Goal: Answer question/provide support: Share knowledge or assist other users

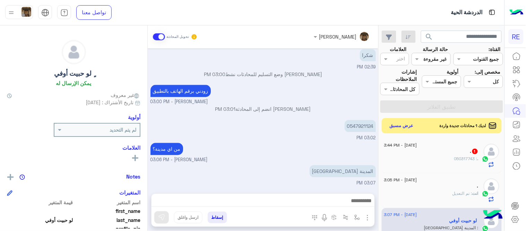
scroll to position [453, 0]
click at [308, 130] on div "[DATE] اختر [DATE] الخدمات التالية: 02:37 PM تفعيل حساب 02:37 PM يمكنك الاطلاع …" at bounding box center [263, 117] width 231 height 138
click at [362, 131] on p "0547921124" at bounding box center [360, 126] width 31 height 12
copy p "0547921124"
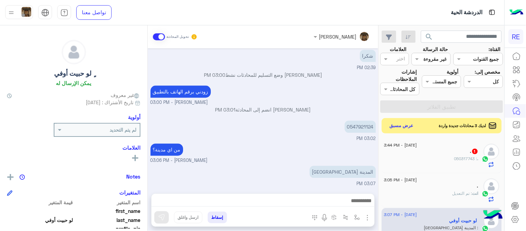
click at [295, 119] on div "0547921124 03:02 PM" at bounding box center [262, 130] width 225 height 23
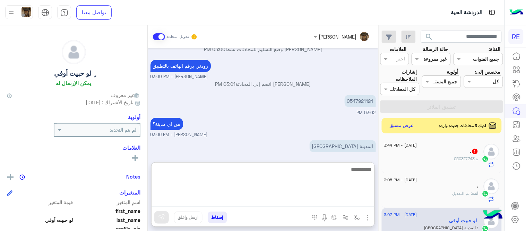
click at [286, 199] on textarea at bounding box center [262, 186] width 223 height 42
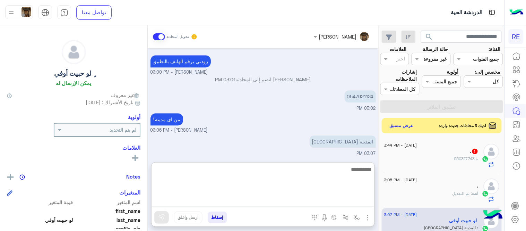
scroll to position [484, 0]
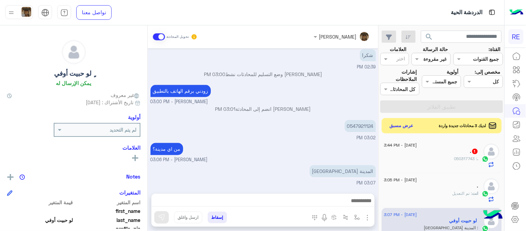
click at [282, 117] on div "[DATE] اختر [DATE] الخدمات التالية: 02:37 PM تفعيل حساب 02:37 PM يمكنك الاطلاع …" at bounding box center [263, 117] width 231 height 138
click at [402, 130] on button "عرض مسبق" at bounding box center [401, 125] width 29 height 9
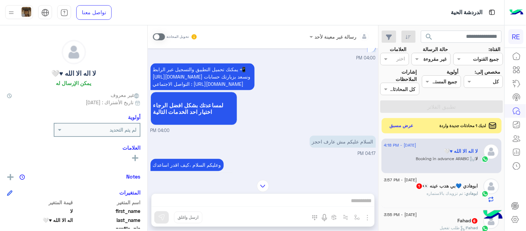
scroll to position [215, 0]
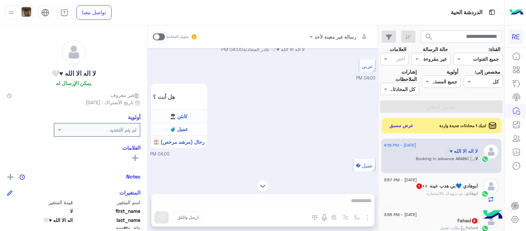
click at [159, 34] on span at bounding box center [159, 36] width 12 height 7
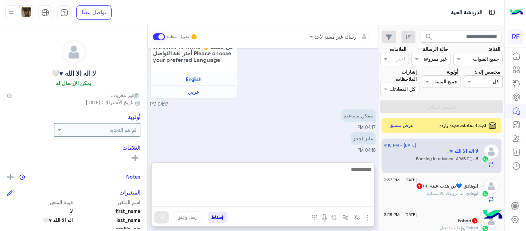
click at [307, 196] on textarea at bounding box center [262, 186] width 223 height 42
type textarea "**********"
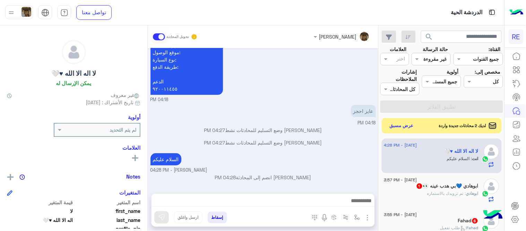
scroll to position [1253, 0]
click at [311, 125] on div "[DATE] لا اله الا الله ♥🤍 طلب التحدث إلى مسؤول بشري 04:00 PM عودة الى البوت 04:…" at bounding box center [263, 117] width 231 height 138
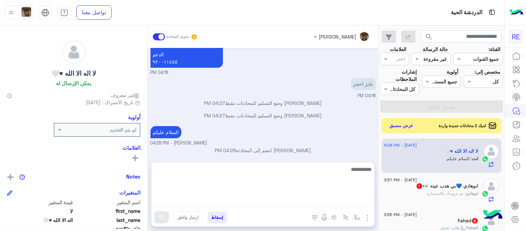
click at [324, 199] on textarea at bounding box center [262, 186] width 223 height 42
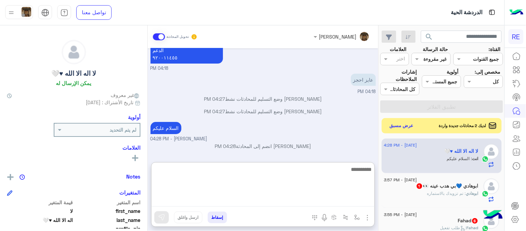
scroll to position [1284, 0]
type textarea "**********"
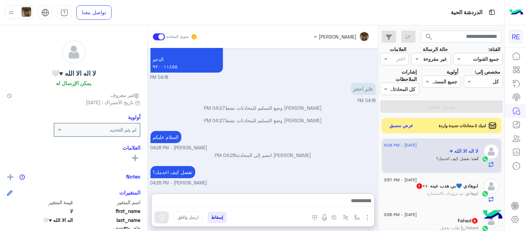
scroll to position [1279, 0]
click at [460, 194] on span ": تم تزويدك بالاستماره" at bounding box center [446, 192] width 39 height 5
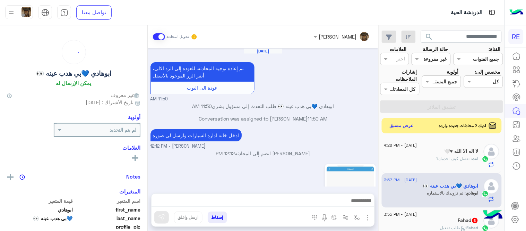
scroll to position [317, 0]
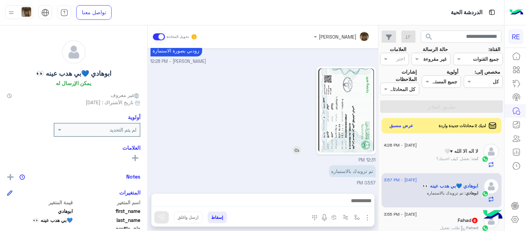
click at [344, 132] on img at bounding box center [346, 110] width 56 height 84
click at [333, 190] on div "[PERSON_NAME] تحويل المحادثة [DATE] تم إعادة توجيه المحادثة. للعودة إلي الرد ال…" at bounding box center [263, 129] width 231 height 208
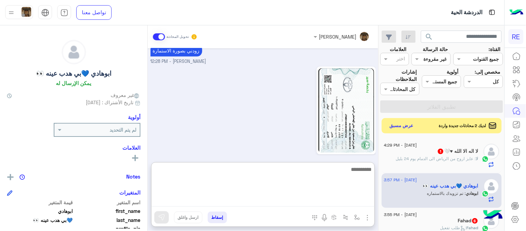
click at [331, 198] on textarea at bounding box center [262, 186] width 223 height 42
paste textarea "**********"
type textarea "**********"
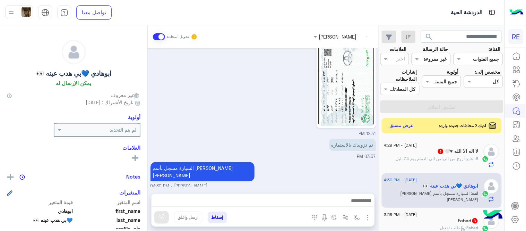
click at [362, 141] on div "[DATE] تم إعادة توجيه المحادثة. للعودة إلي الرد الالي، أنقر الزر الموجود بالأسف…" at bounding box center [263, 117] width 231 height 138
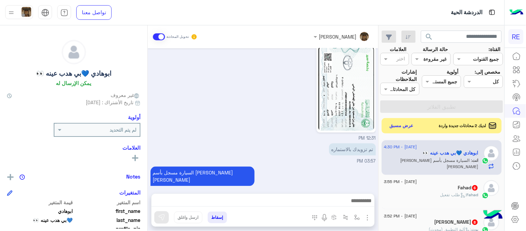
scroll to position [38, 0]
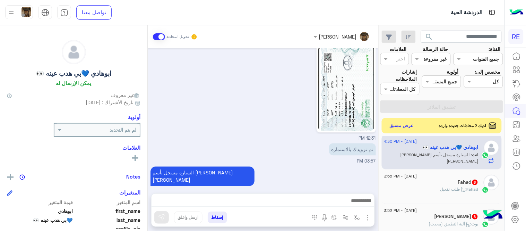
click at [429, 182] on div "Fahad 6" at bounding box center [431, 182] width 94 height 7
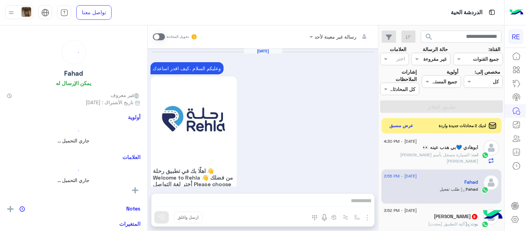
scroll to position [645, 0]
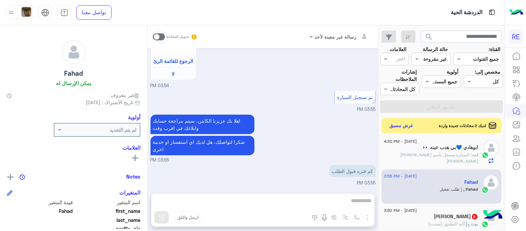
click at [157, 38] on span at bounding box center [159, 36] width 12 height 7
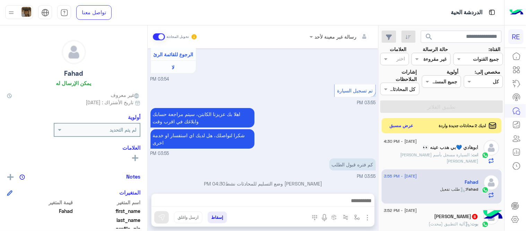
scroll to position [657, 0]
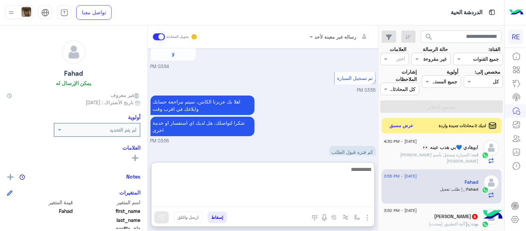
click at [285, 202] on textarea at bounding box center [262, 186] width 223 height 42
type textarea "**********"
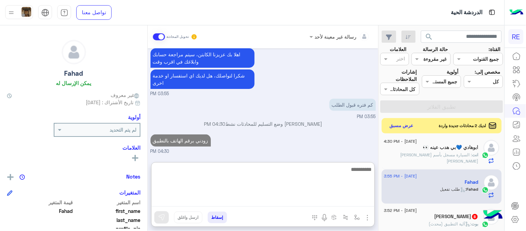
scroll to position [723, 0]
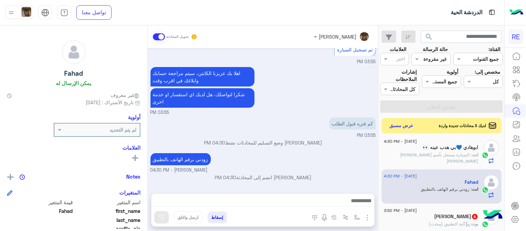
click at [358, 136] on div "[DATE] وعليكم السلام ،كيف اقدر اساعدك اهلًا بك في تطبيق رحلة 👋 Welcome to Rehla…" at bounding box center [263, 117] width 231 height 138
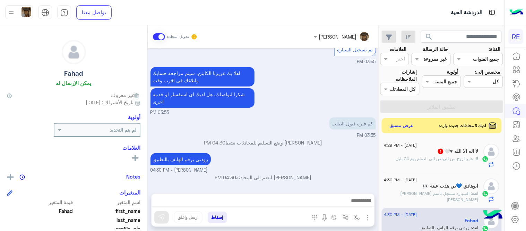
drag, startPoint x: 382, startPoint y: 144, endPoint x: 382, endPoint y: 133, distance: 11.1
click at [382, 133] on div "search القناة: القناه جميع القنوات حالة الرسالة القناه غير مقروءة العلامات اختر…" at bounding box center [441, 129] width 125 height 208
click at [358, 145] on p "[PERSON_NAME] وضع التسليم للمحادثات نشط 04:30 PM" at bounding box center [262, 142] width 225 height 7
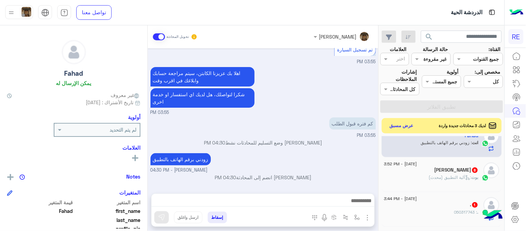
scroll to position [107, 0]
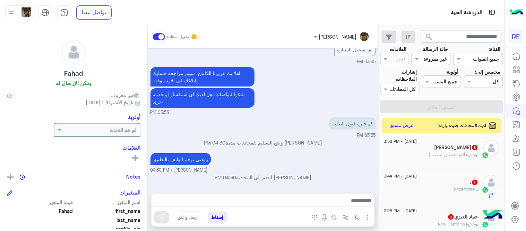
click at [417, 144] on div "[PERSON_NAME] 8" at bounding box center [431, 147] width 94 height 7
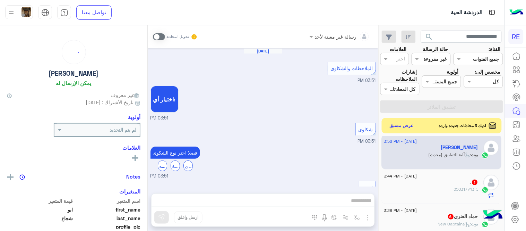
scroll to position [512, 0]
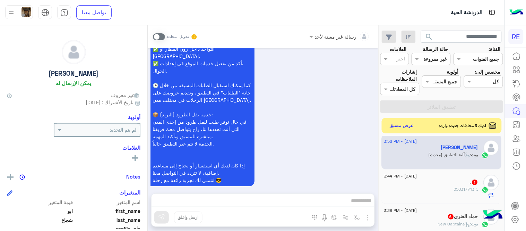
click at [160, 34] on span at bounding box center [159, 36] width 12 height 7
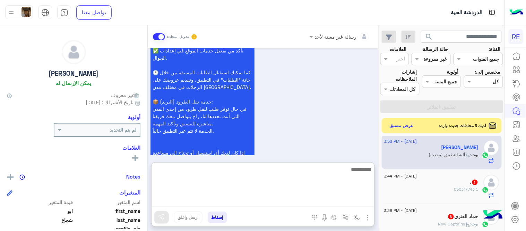
click at [292, 195] on textarea at bounding box center [262, 186] width 223 height 42
type textarea "**********"
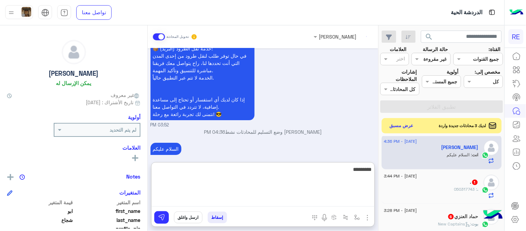
scroll to position [591, 0]
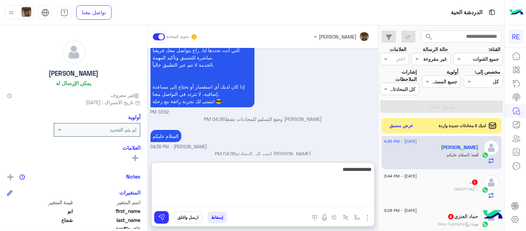
type textarea "**********"
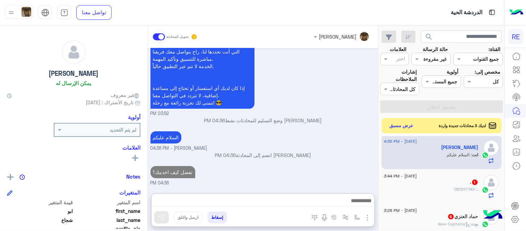
scroll to position [590, 0]
click at [420, 184] on div ". 1" at bounding box center [431, 182] width 94 height 7
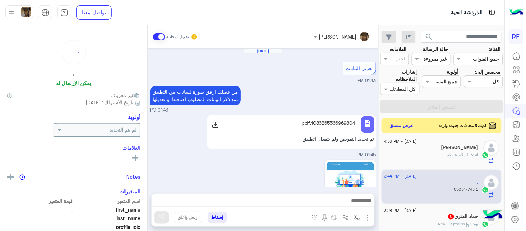
scroll to position [195, 0]
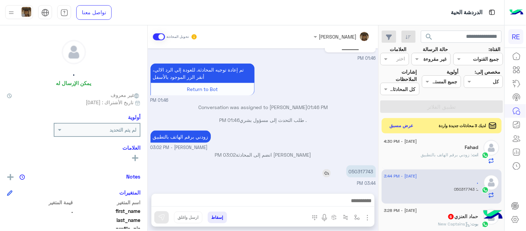
click at [359, 172] on p "050317743" at bounding box center [360, 171] width 29 height 12
copy p "050317743"
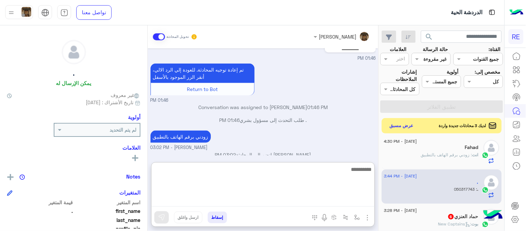
click at [261, 206] on textarea at bounding box center [262, 186] width 223 height 42
type textarea "**********"
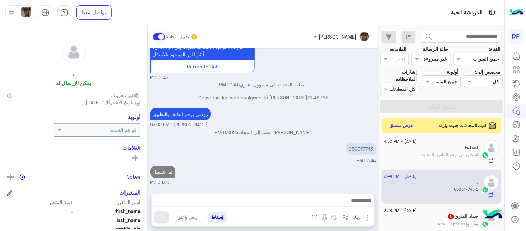
scroll to position [217, 0]
click at [298, 144] on div "[DATE] تعديل البيانات 01:43 PM من فضلك ارفق صورة للبيانات من التطبيق مع ذكر الب…" at bounding box center [263, 117] width 231 height 138
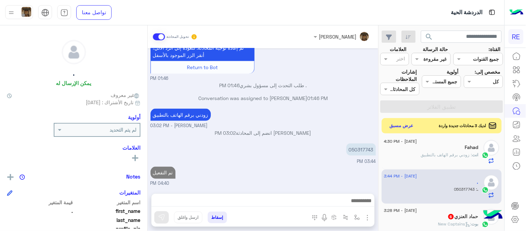
scroll to position [154, 0]
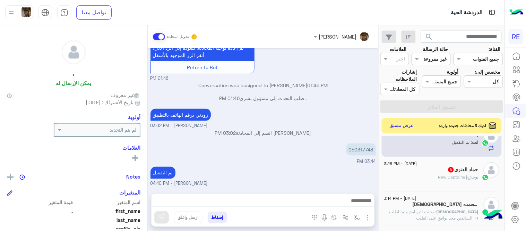
click at [417, 165] on span "[DATE] - 3:28 PM" at bounding box center [400, 163] width 33 height 6
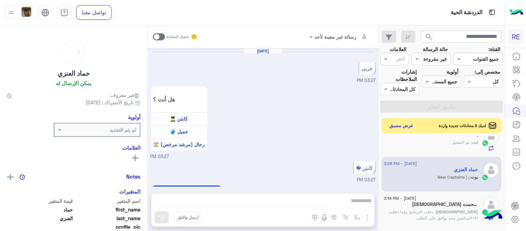
scroll to position [709, 0]
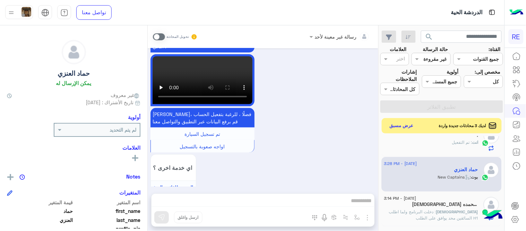
click at [162, 36] on span at bounding box center [159, 36] width 12 height 7
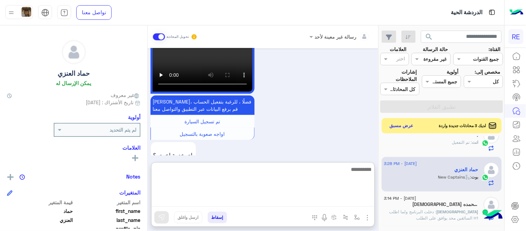
click at [282, 203] on textarea at bounding box center [262, 186] width 223 height 42
type textarea "**********"
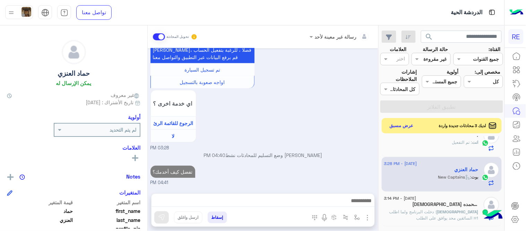
scroll to position [756, 0]
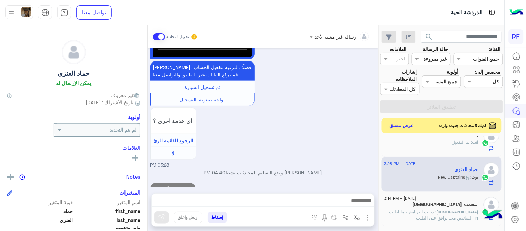
click at [447, 199] on div "[DATE] - 3:14 PM" at bounding box center [431, 199] width 94 height 5
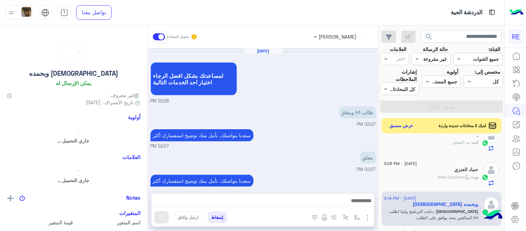
scroll to position [108, 0]
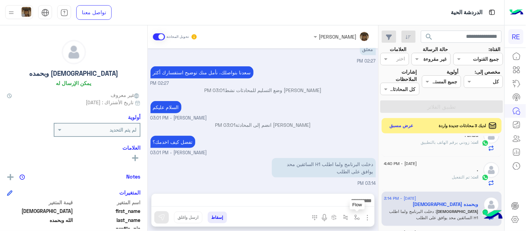
click at [362, 220] on button "button" at bounding box center [356, 216] width 11 height 11
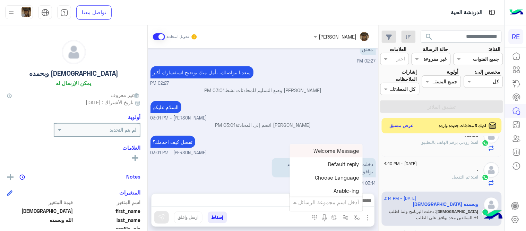
click at [338, 202] on input "text" at bounding box center [335, 202] width 47 height 8
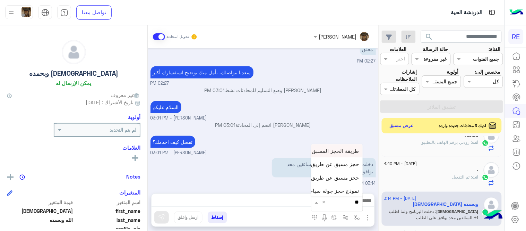
type input "***"
click at [338, 164] on span "حجز مسبق عن طريق الواتساب غير مكتمل" at bounding box center [312, 164] width 94 height 6
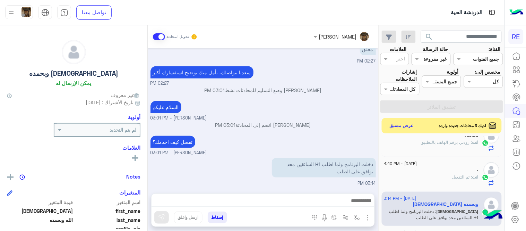
type textarea "**********"
click at [161, 214] on img at bounding box center [161, 217] width 7 height 7
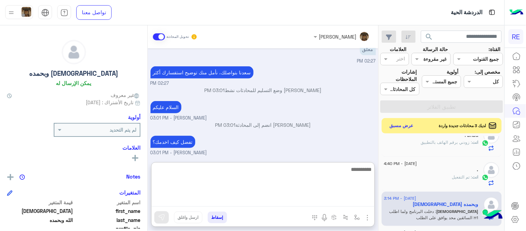
click at [322, 200] on textarea at bounding box center [262, 186] width 223 height 42
type textarea "**********"
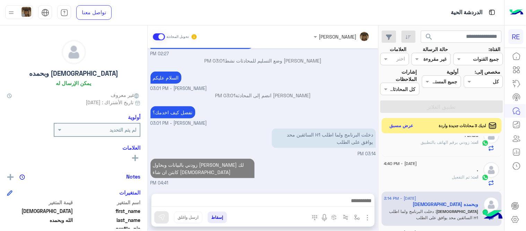
scroll to position [130, 0]
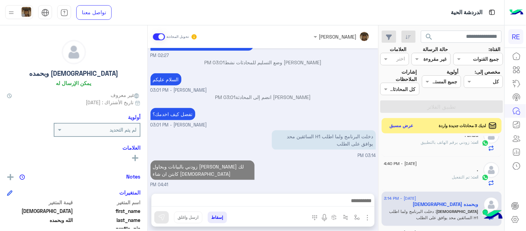
click at [327, 148] on div "[DATE] لمساعدتك بشكل افضل الرجاء اختيار [DATE] الخدمات التالية 02:26 PM طالب h1…" at bounding box center [263, 117] width 231 height 138
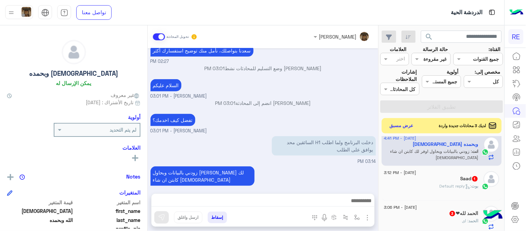
scroll to position [223, 0]
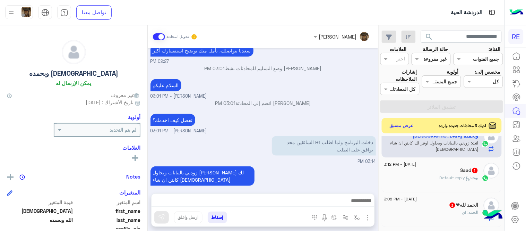
click at [435, 171] on div "Saad 1" at bounding box center [431, 170] width 94 height 7
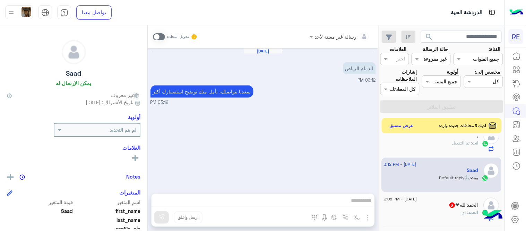
click at [156, 33] on span at bounding box center [159, 36] width 12 height 7
click at [248, 194] on div at bounding box center [262, 201] width 223 height 17
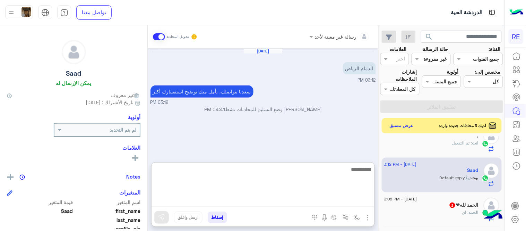
click at [248, 200] on textarea at bounding box center [262, 186] width 223 height 42
type textarea "*"
type textarea "**********"
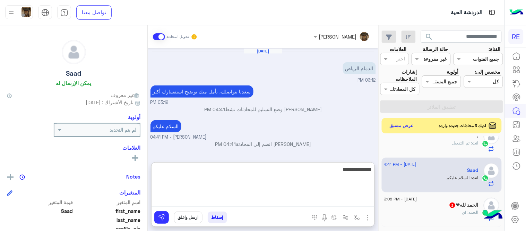
type textarea "**********"
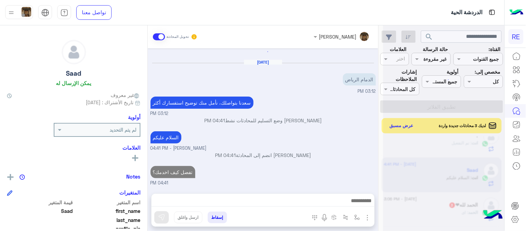
click at [432, 211] on div "search القناة: القناه جميع القنوات حالة الرسالة القناه غير مقروءة العلامات اختر…" at bounding box center [441, 129] width 125 height 208
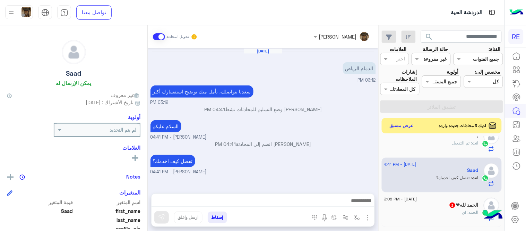
click at [468, 203] on h5 "الحمد لله️❤ 3" at bounding box center [463, 205] width 29 height 6
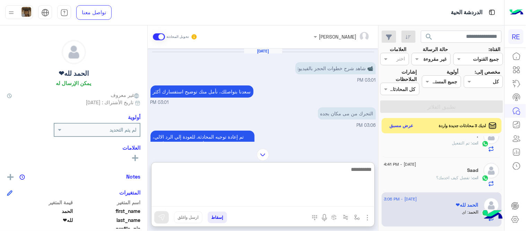
click at [300, 205] on textarea at bounding box center [262, 186] width 223 height 42
type textarea "**********"
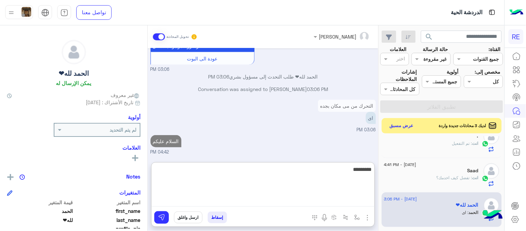
scroll to position [110, 0]
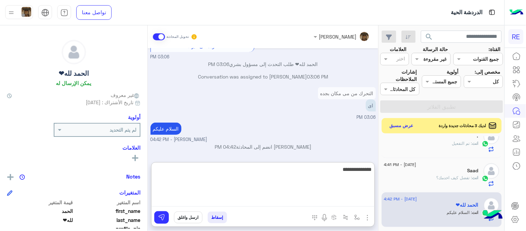
type textarea "**********"
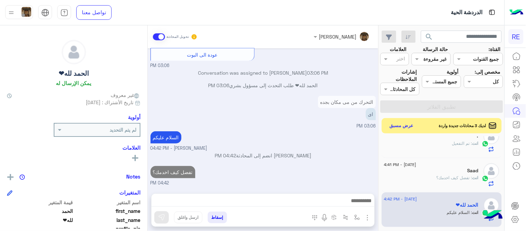
scroll to position [101, 0]
click at [366, 123] on div "[DATE] 📹 شاهد شرح خطوات الحجز بالفيديو: 03:01 PM [PERSON_NAME] بتواصلك، نأمل من…" at bounding box center [263, 117] width 231 height 138
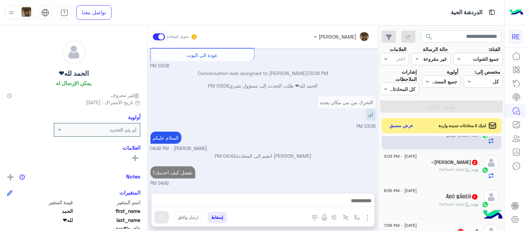
scroll to position [295, 0]
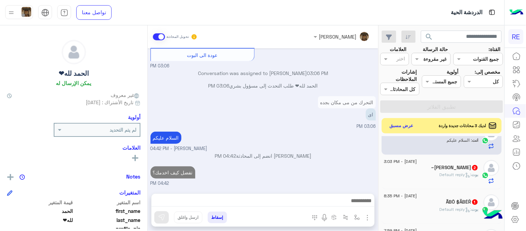
click at [445, 173] on span ": Default reply" at bounding box center [456, 174] width 32 height 5
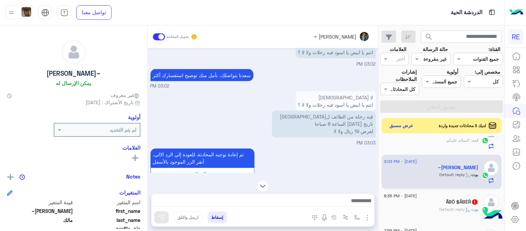
scroll to position [296, 0]
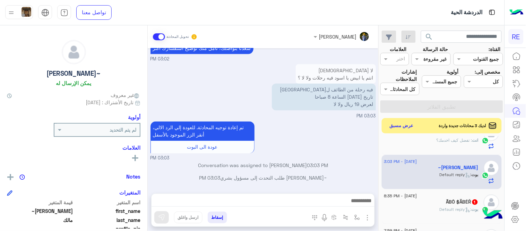
click at [422, 216] on div "[PERSON_NAME] : Default reply" at bounding box center [431, 212] width 94 height 12
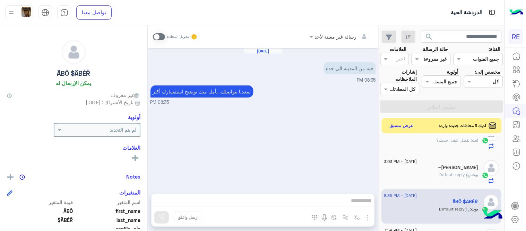
click at [159, 38] on span at bounding box center [159, 36] width 12 height 7
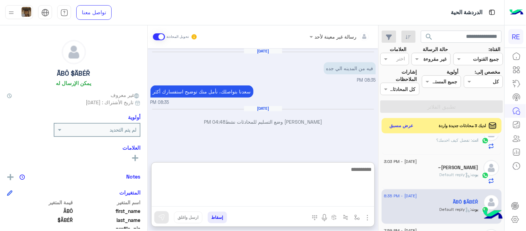
click at [279, 203] on textarea at bounding box center [262, 186] width 223 height 42
type textarea "**********"
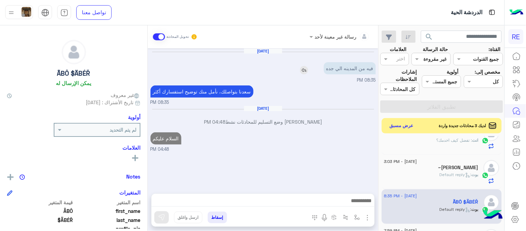
click at [328, 74] on p "فيه من المدينه الي جده" at bounding box center [350, 68] width 52 height 12
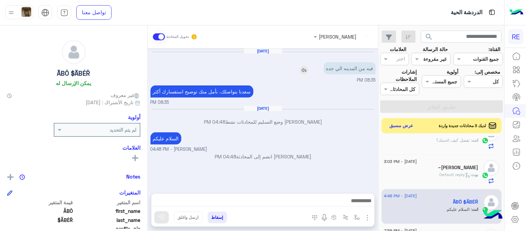
click at [302, 68] on img at bounding box center [304, 70] width 8 height 8
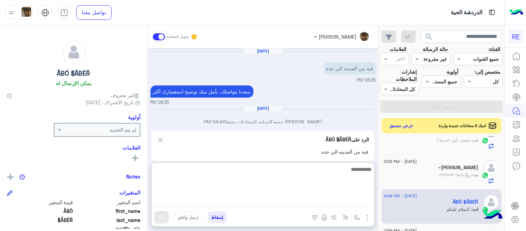
click at [301, 202] on textarea at bounding box center [262, 186] width 223 height 42
type textarea "*"
type textarea "**********"
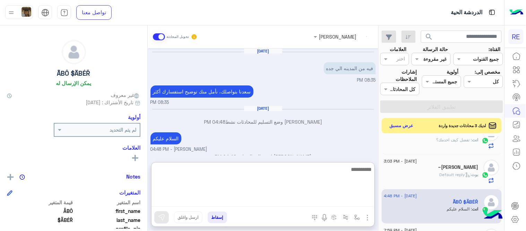
scroll to position [44, 0]
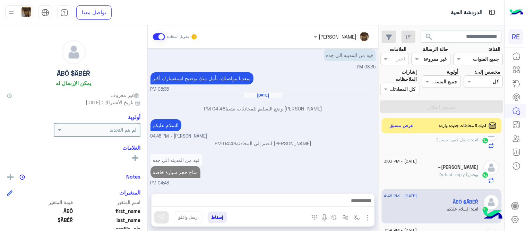
click at [345, 140] on div "[DATE] فيه من المدينه الي جده 08:35 PM [PERSON_NAME] بتواصلك، نأمل منك توضيح اس…" at bounding box center [263, 117] width 231 height 138
click at [438, 179] on div "[PERSON_NAME] : Default reply" at bounding box center [431, 177] width 94 height 12
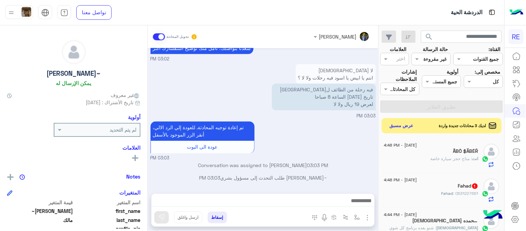
scroll to position [46, 0]
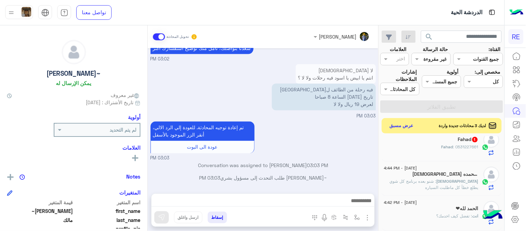
click at [435, 181] on span ": شنو بعده برنامج كل شوي يطلع خطأ كل ماطلبت السياره" at bounding box center [434, 183] width 89 height 11
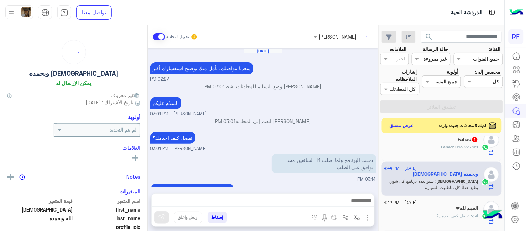
scroll to position [321, 0]
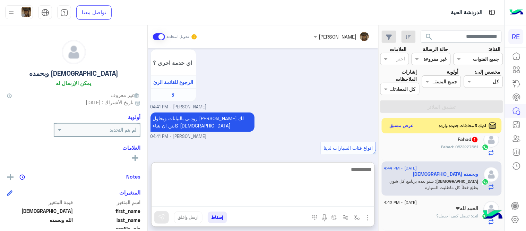
click at [265, 202] on textarea at bounding box center [262, 186] width 223 height 42
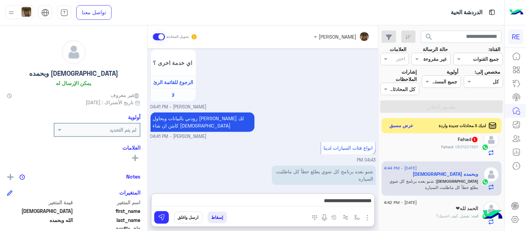
click at [303, 112] on div "زودني بالبيانات وبحاول اوفر لك كابتن ان شاء الله [PERSON_NAME] - 04:41 PM" at bounding box center [262, 125] width 225 height 29
drag, startPoint x: 150, startPoint y: 152, endPoint x: 149, endPoint y: 148, distance: 3.9
click at [149, 148] on div "[DATE] [PERSON_NAME] بتواصلك، نأمل منك توضيح استفسارك أكثر 02:27 PM [PERSON_NAM…" at bounding box center [263, 117] width 231 height 138
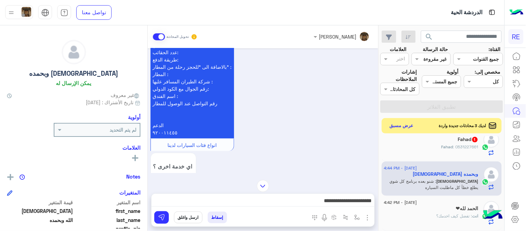
scroll to position [216, 0]
click at [252, 148] on img at bounding box center [254, 148] width 8 height 8
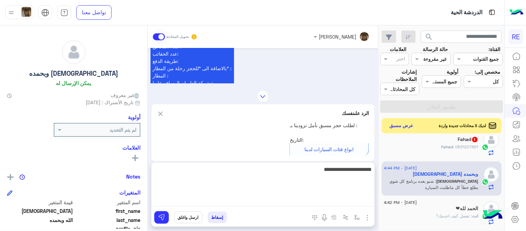
click at [306, 200] on textarea "**********" at bounding box center [262, 186] width 223 height 42
type textarea "**********"
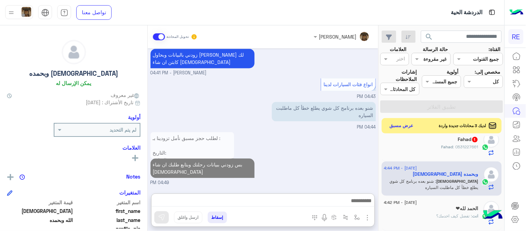
scroll to position [382, 0]
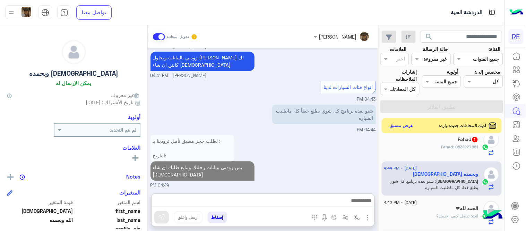
click at [406, 148] on div "Fahad : 0531227661" at bounding box center [431, 150] width 94 height 12
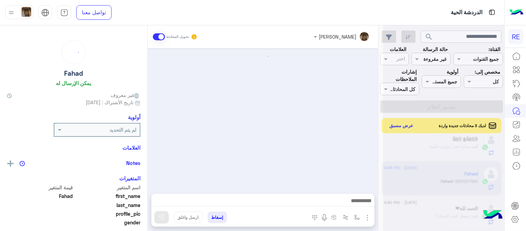
scroll to position [408, 0]
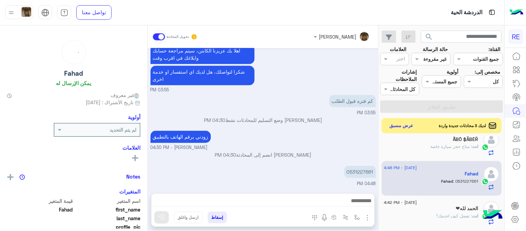
copy p "0531227661"
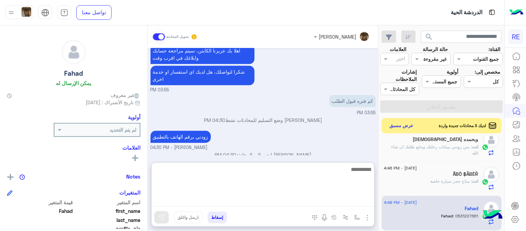
click at [318, 199] on textarea at bounding box center [262, 186] width 223 height 42
type textarea "**********"
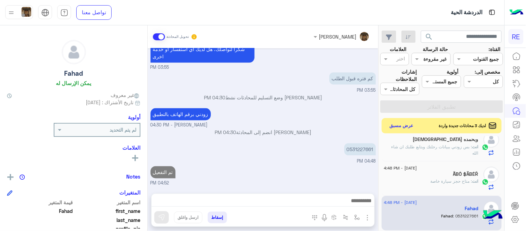
click at [313, 141] on div "[DATE] اختر [DATE] الخدمات التالية: 03:54 PM تفعيل حساب 03:54 PM يمكنك الاطلاع …" at bounding box center [263, 117] width 231 height 138
click at [449, 32] on input "text" at bounding box center [461, 37] width 81 height 12
paste input "*********"
click at [421, 31] on button "search" at bounding box center [429, 38] width 17 height 15
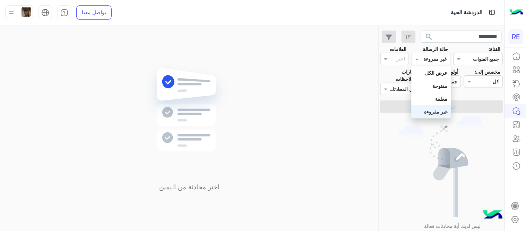
click at [432, 58] on input "text" at bounding box center [439, 58] width 16 height 7
click at [433, 70] on b "عرض الكل" at bounding box center [436, 73] width 22 height 6
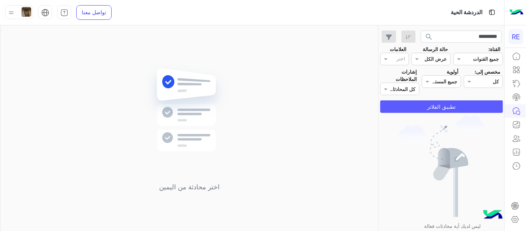
click at [430, 108] on button "تطبيق الفلاتر" at bounding box center [441, 106] width 123 height 12
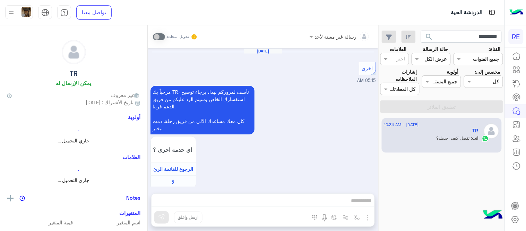
scroll to position [585, 0]
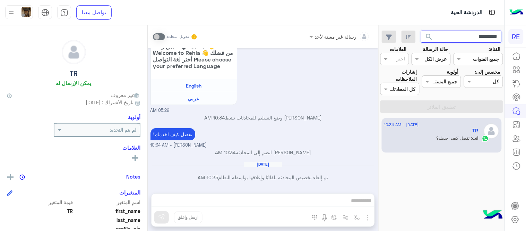
click at [473, 33] on input "*********" at bounding box center [461, 37] width 81 height 12
paste input "text"
click at [421, 31] on button "search" at bounding box center [429, 38] width 17 height 15
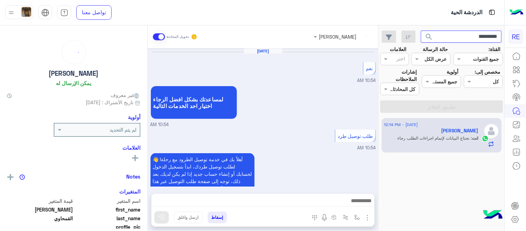
scroll to position [296, 0]
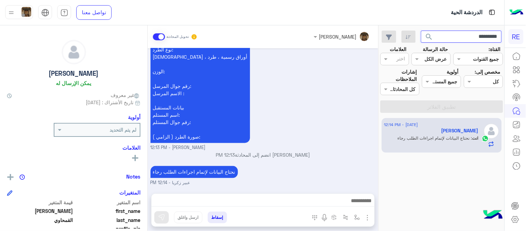
click at [462, 33] on input "*********" at bounding box center [461, 37] width 81 height 12
paste input "text"
type input "*********"
click at [421, 31] on button "search" at bounding box center [429, 38] width 17 height 15
